Goal: Complete application form

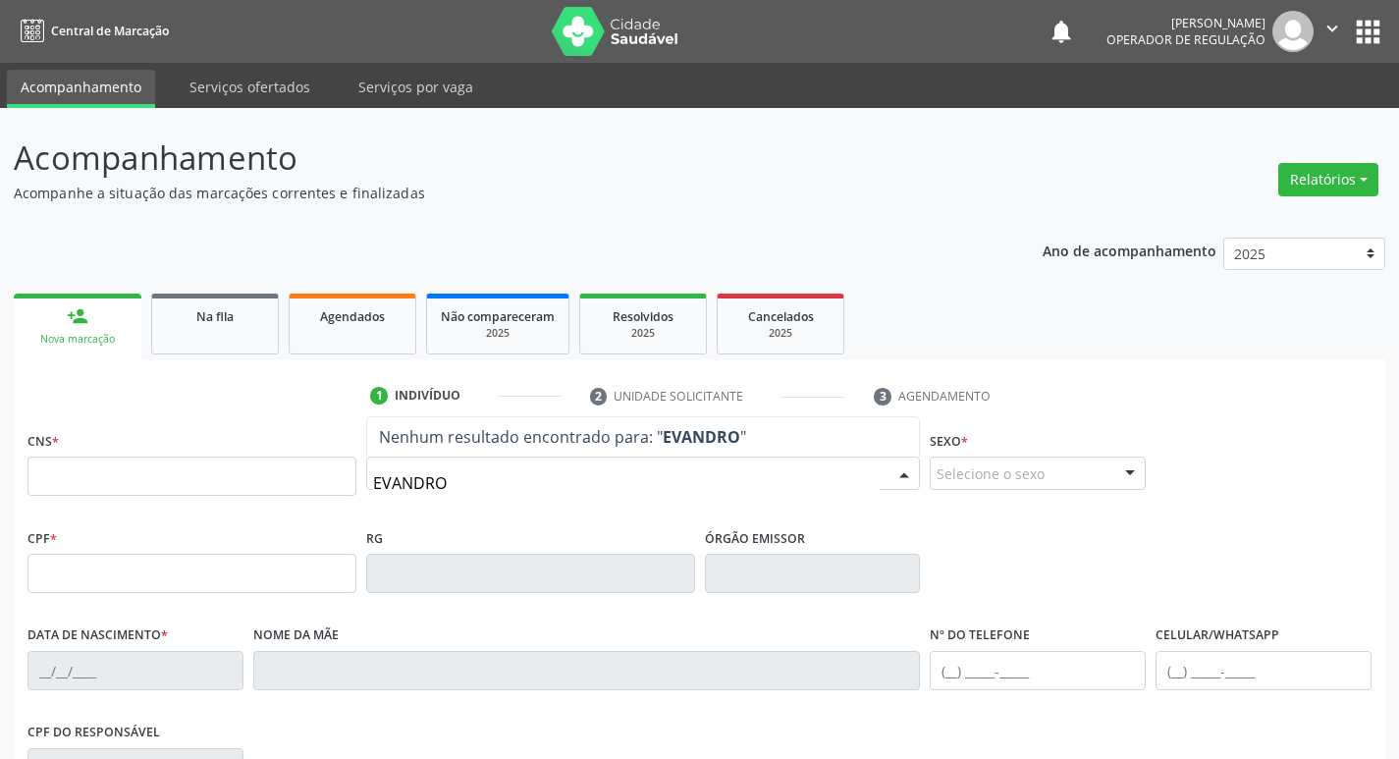
type input "EVANDRO S"
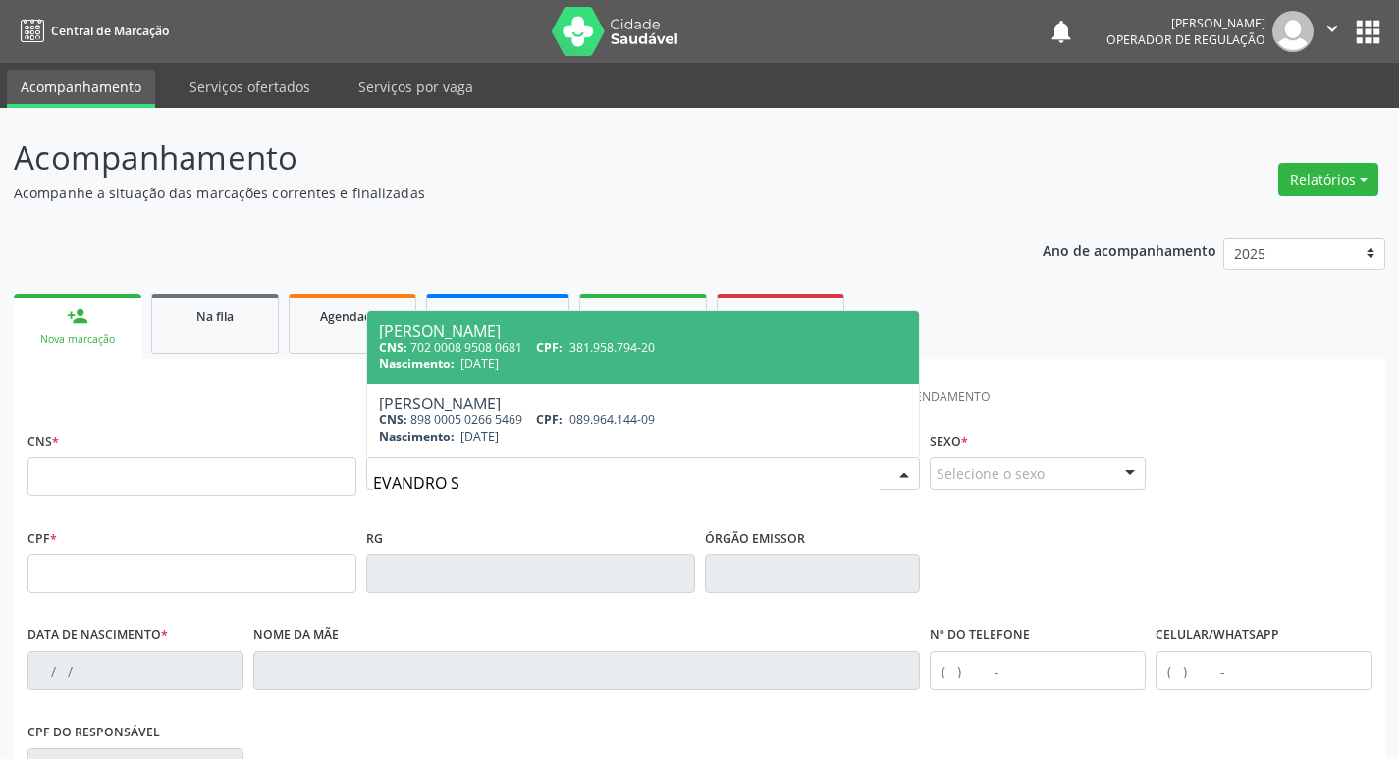
click at [591, 363] on div "Nascimento: [DATE]" at bounding box center [643, 363] width 529 height 17
type input "702 0008 9508 0681"
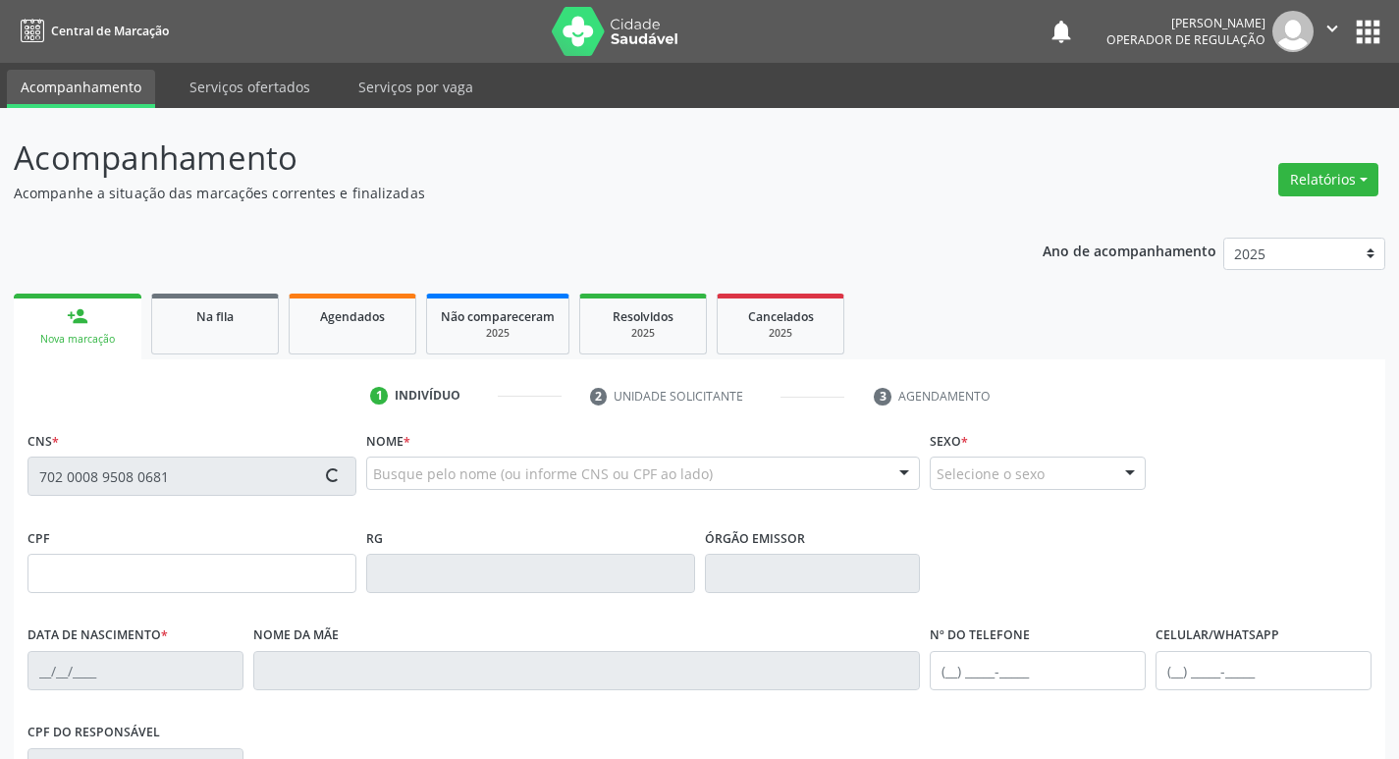
type input "381.958.794-20"
type input "[DATE]"
type input "[PERSON_NAME] da Conceição"
type input "[PHONE_NUMBER]"
type input "055.321.264-88"
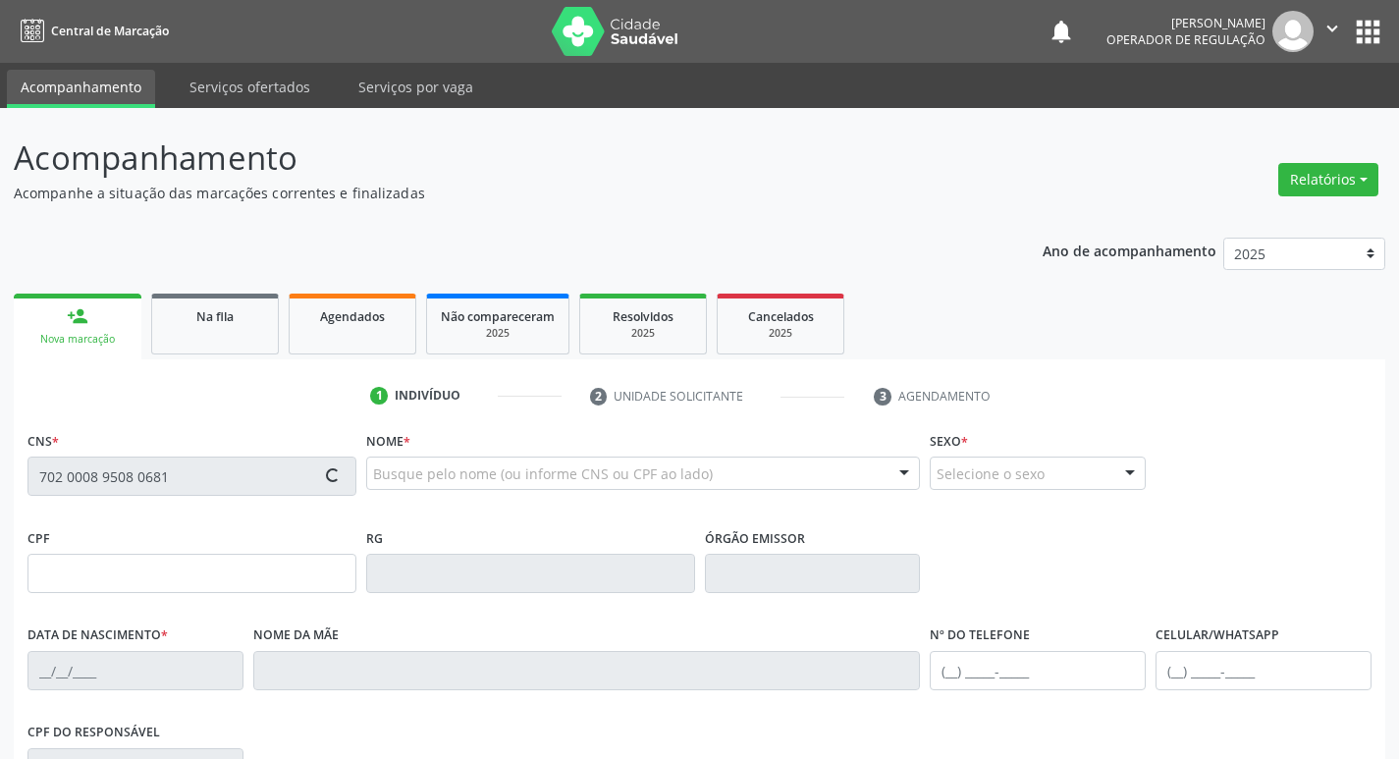
type input "40"
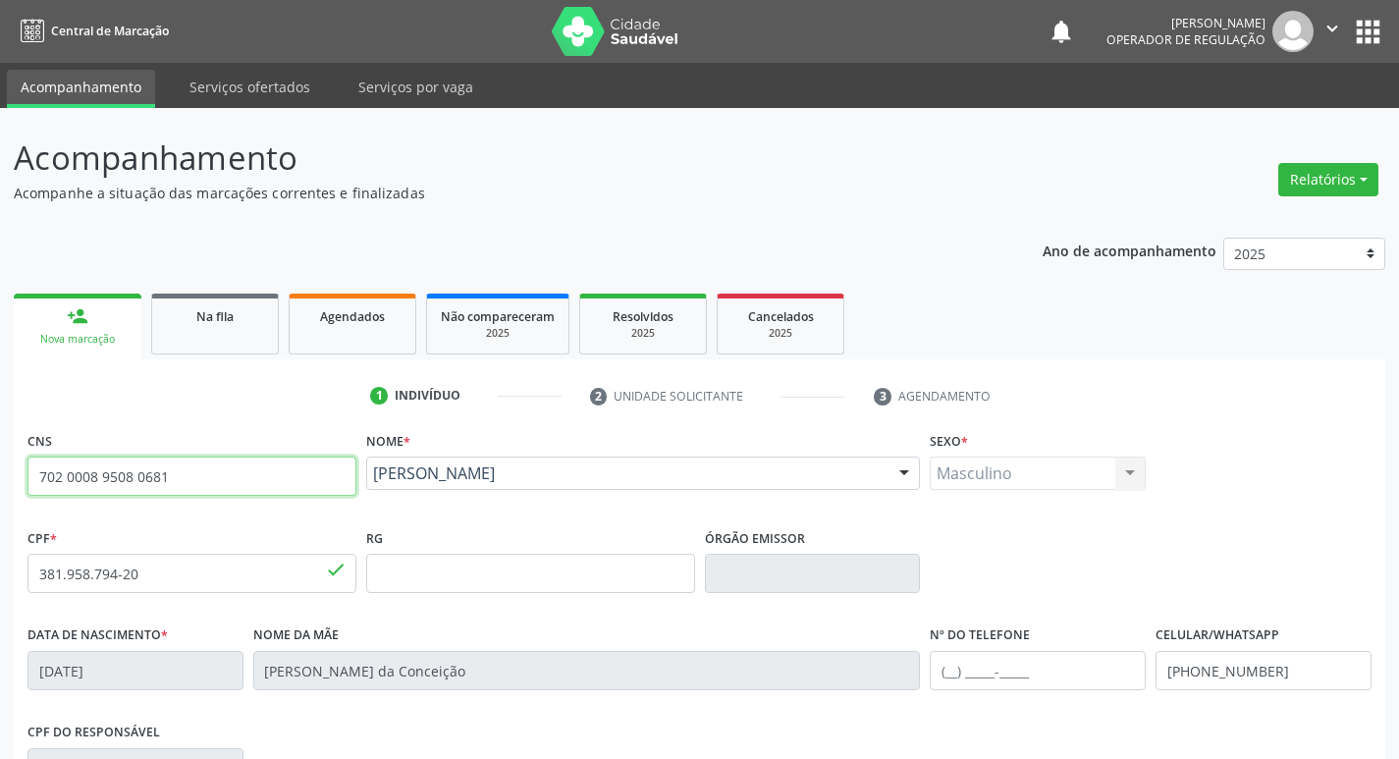
click at [154, 480] on input "702 0008 9508 0681" at bounding box center [191, 476] width 329 height 39
